Goal: Information Seeking & Learning: Learn about a topic

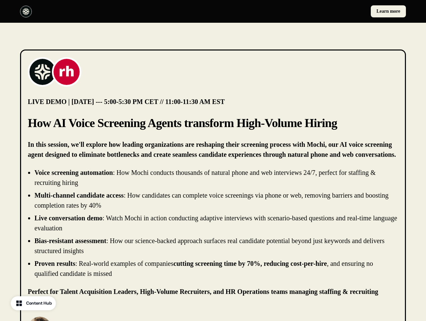
click at [213, 11] on div "Learn more" at bounding box center [213, 11] width 426 height 23
click at [115, 11] on div at bounding box center [115, 12] width 190 height 12
click at [311, 11] on div "Learn more" at bounding box center [311, 11] width 190 height 12
click at [42, 72] on img at bounding box center [42, 72] width 27 height 27
click at [67, 72] on img at bounding box center [66, 72] width 27 height 27
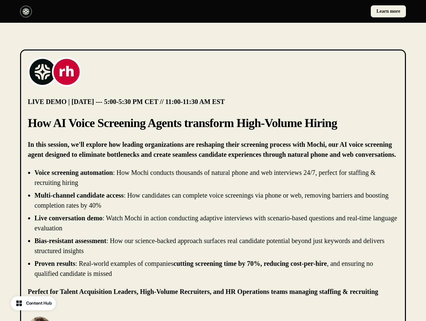
click at [213, 223] on li "Live conversation demo : Watch Mochi in action conducting adaptive interviews w…" at bounding box center [216, 223] width 364 height 20
click at [87, 321] on p "[PERSON_NAME]" at bounding box center [97, 326] width 80 height 8
